Goal: Navigation & Orientation: Find specific page/section

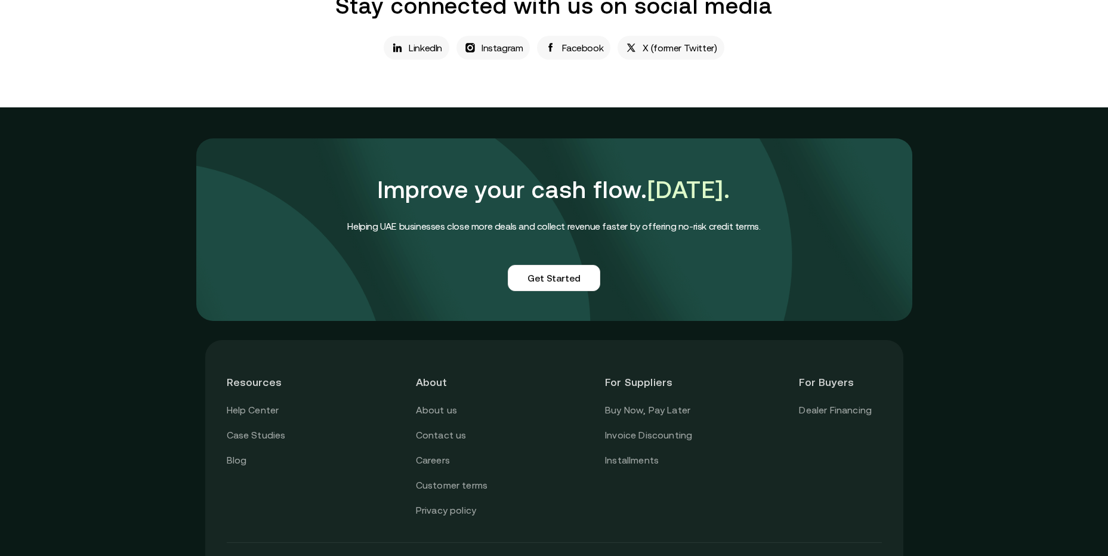
scroll to position [987, 0]
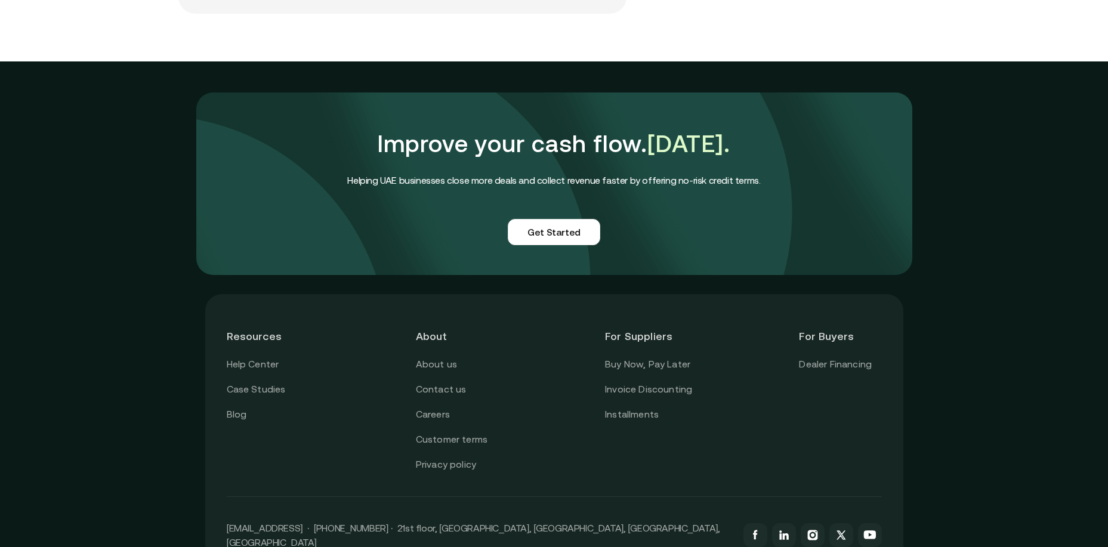
scroll to position [2900, 0]
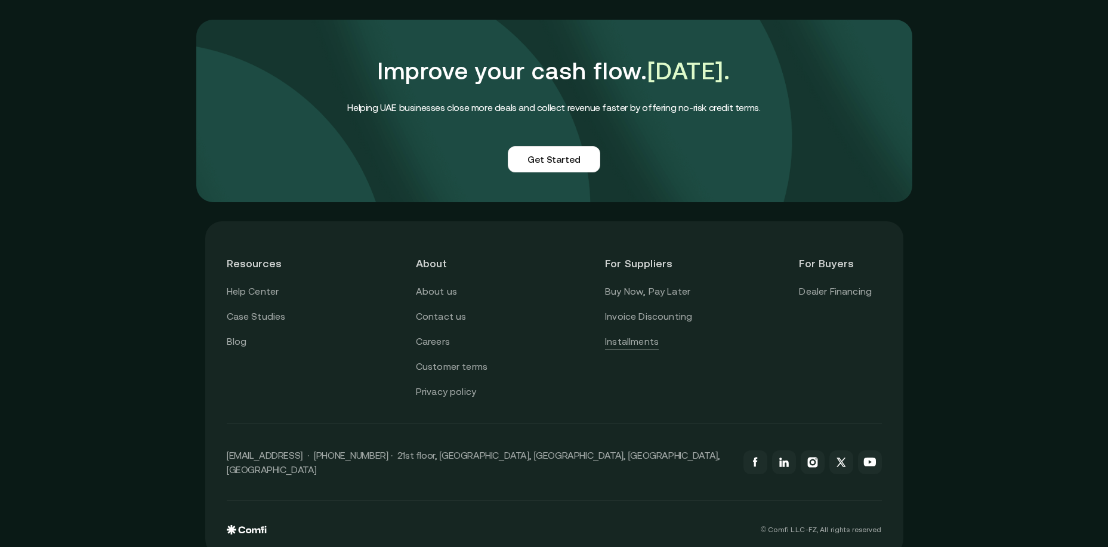
click at [625, 334] on link "Installments" at bounding box center [632, 342] width 54 height 16
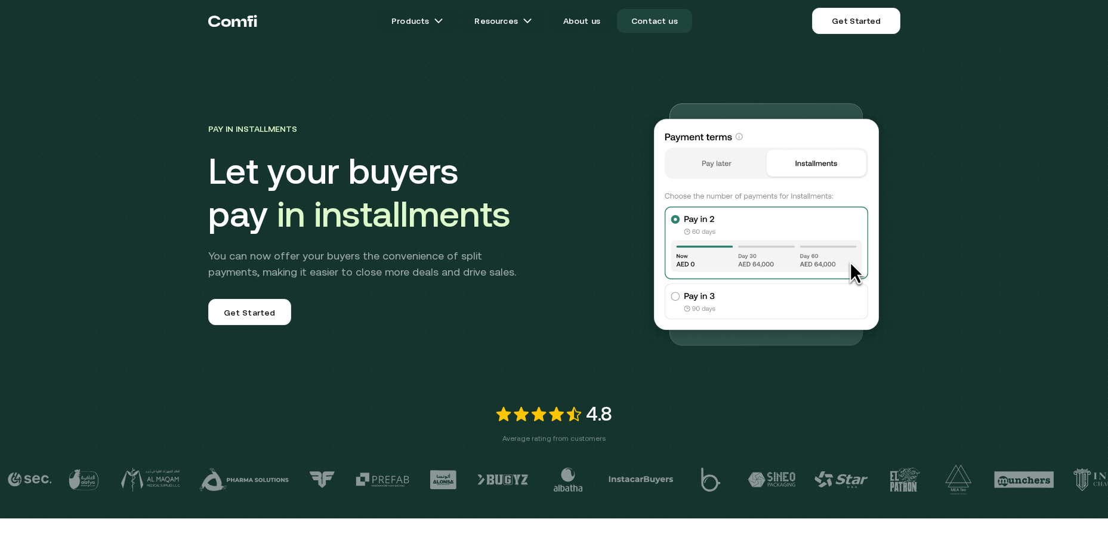
click at [643, 17] on link "Contact us" at bounding box center [654, 21] width 75 height 24
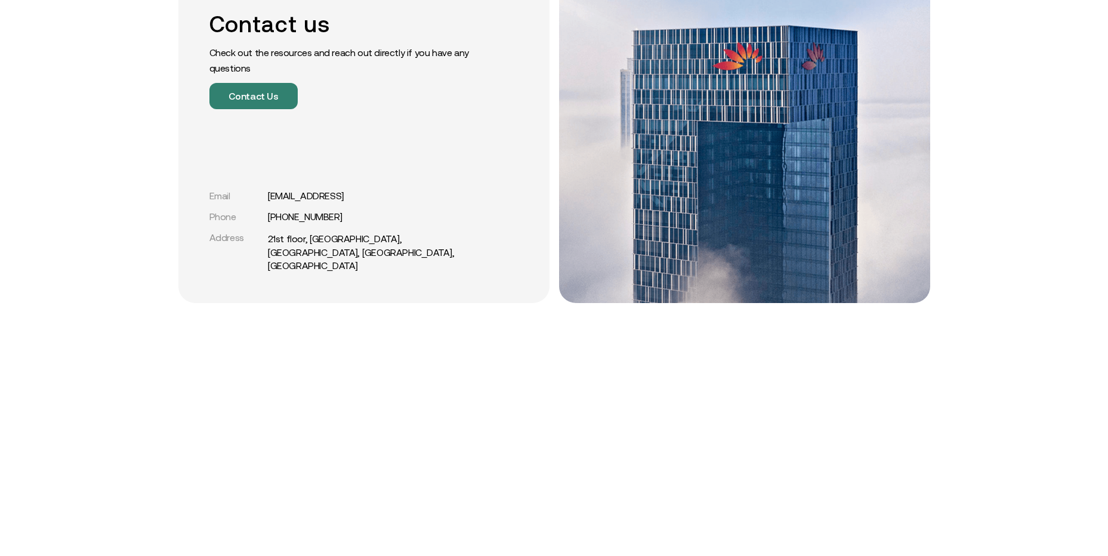
scroll to position [239, 0]
